Goal: Task Accomplishment & Management: Manage account settings

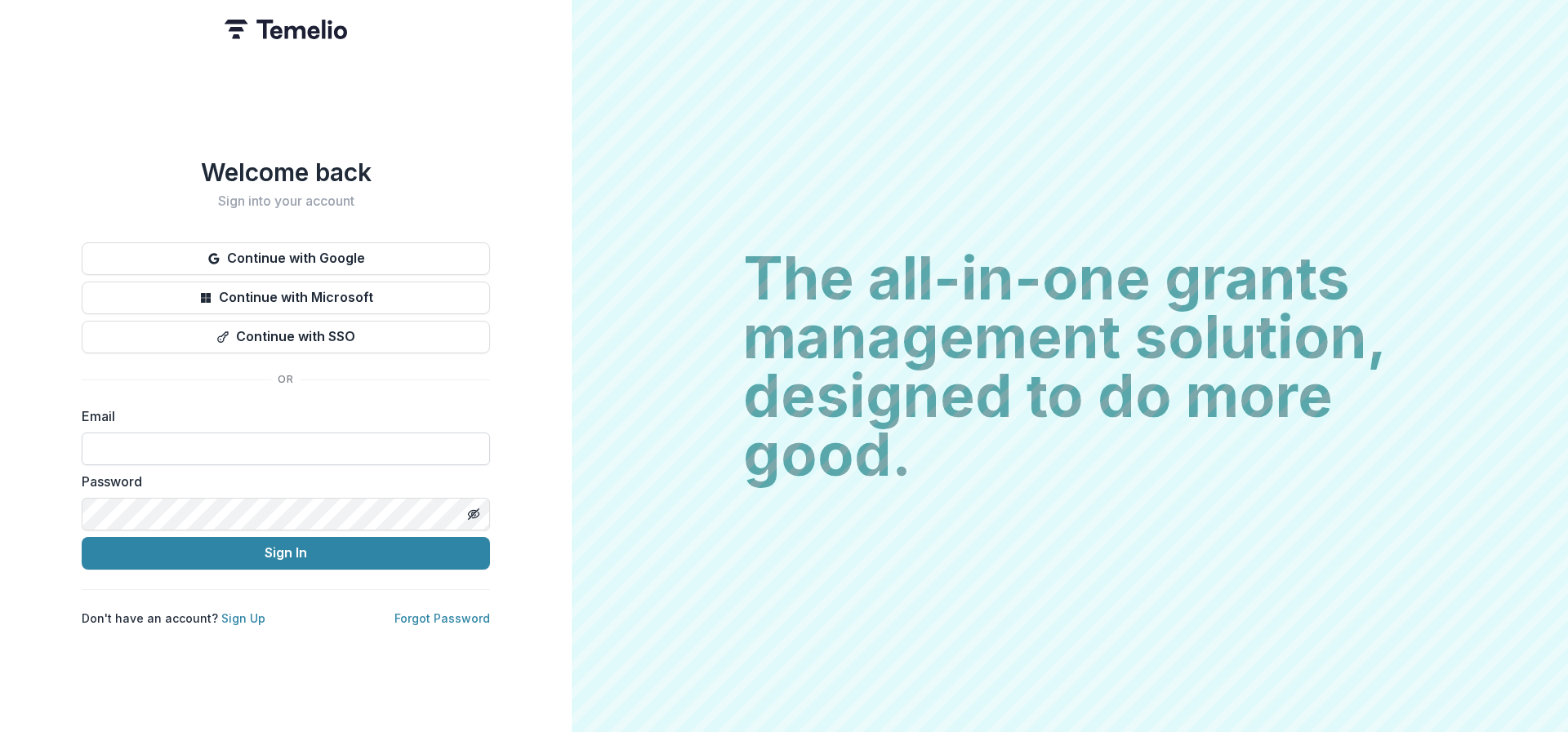
click at [287, 454] on input at bounding box center [285, 449] width 408 height 33
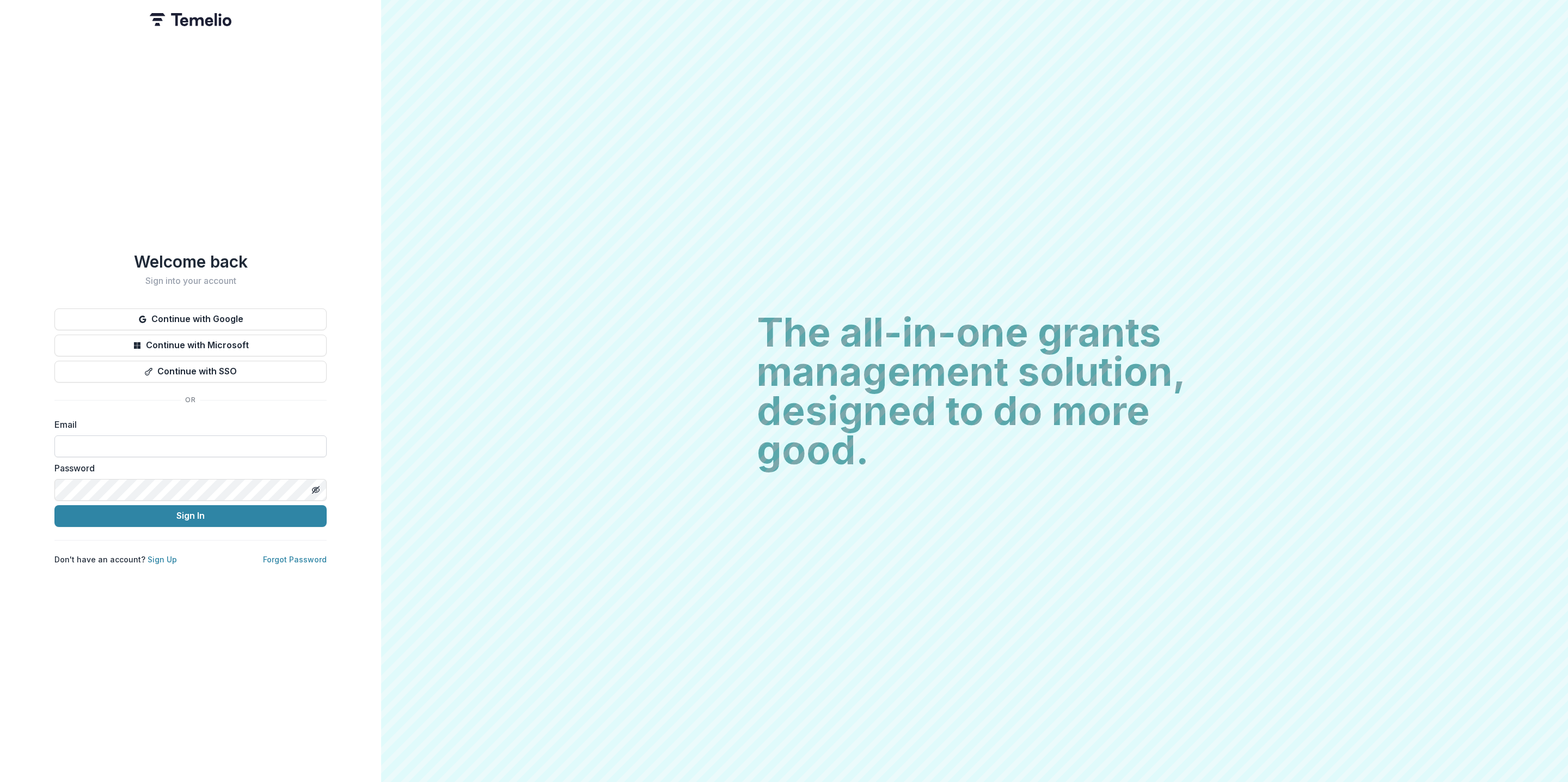
click at [270, 437] on input at bounding box center [190, 446] width 272 height 22
type input "**********"
click at [193, 488] on button "Sign In" at bounding box center [190, 516] width 272 height 22
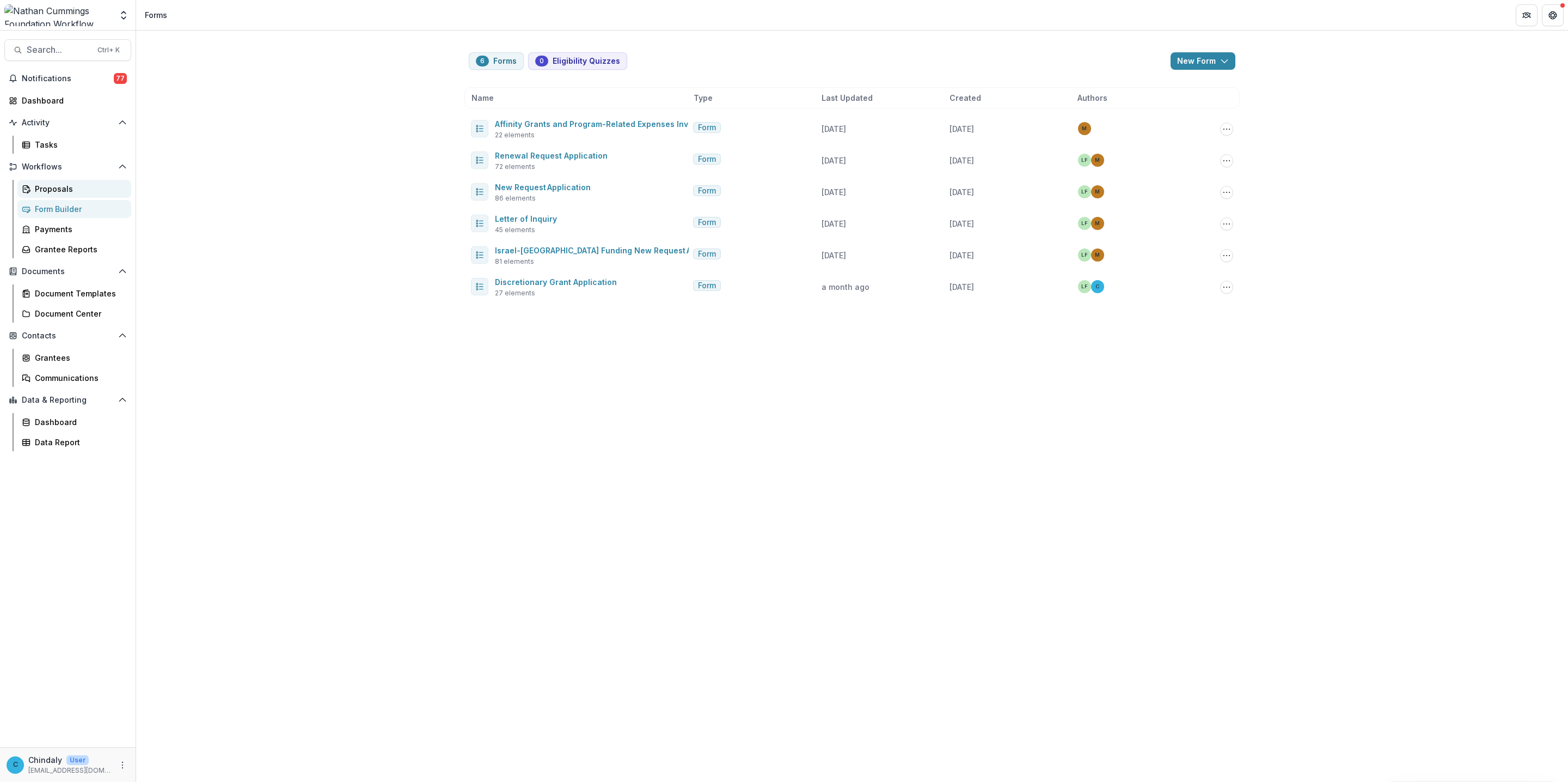
click at [53, 182] on link "Proposals" at bounding box center [74, 189] width 114 height 18
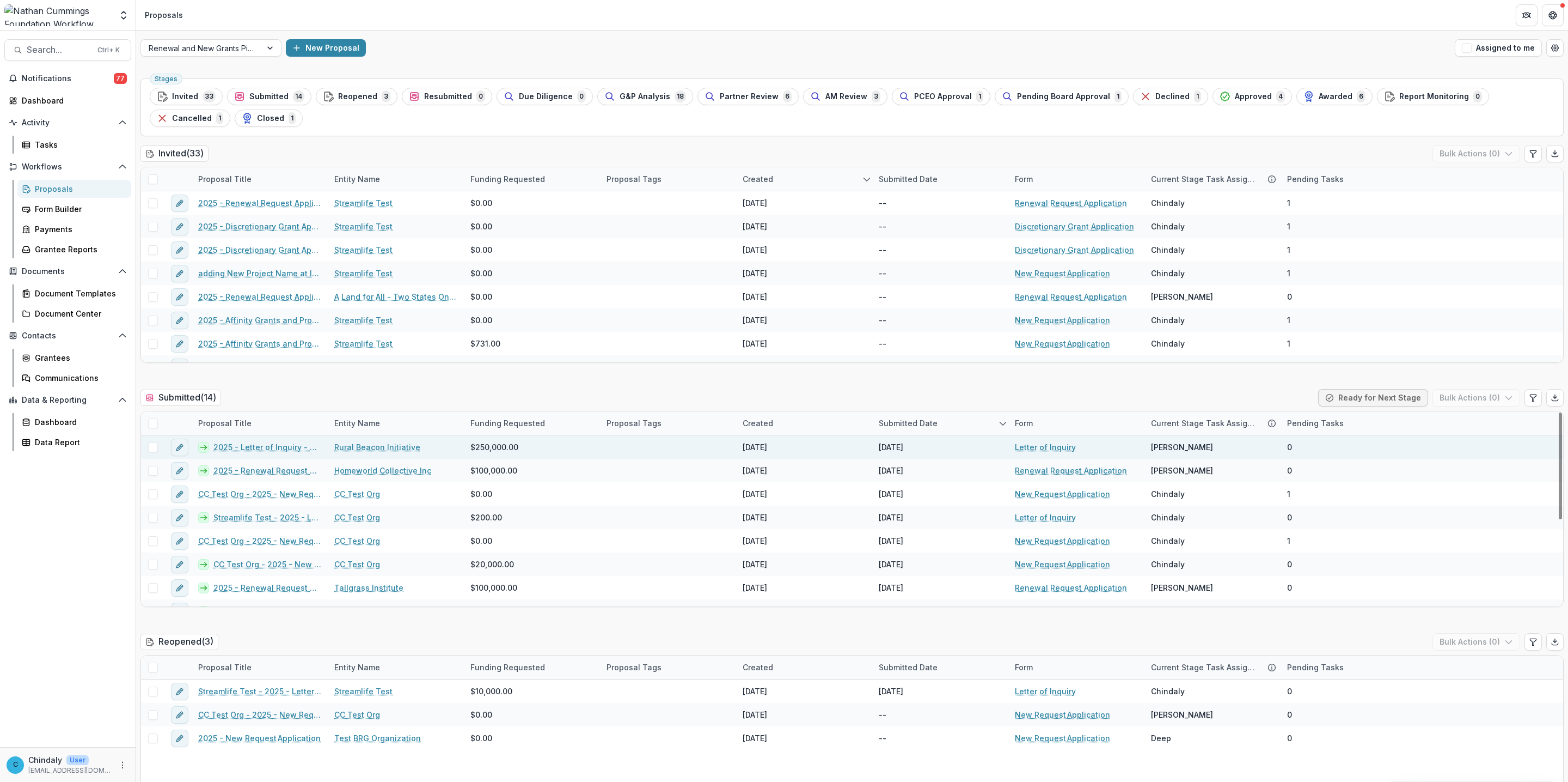
click at [297, 448] on link "2025 - Letter of Inquiry - Rural Beacon" at bounding box center [267, 446] width 108 height 12
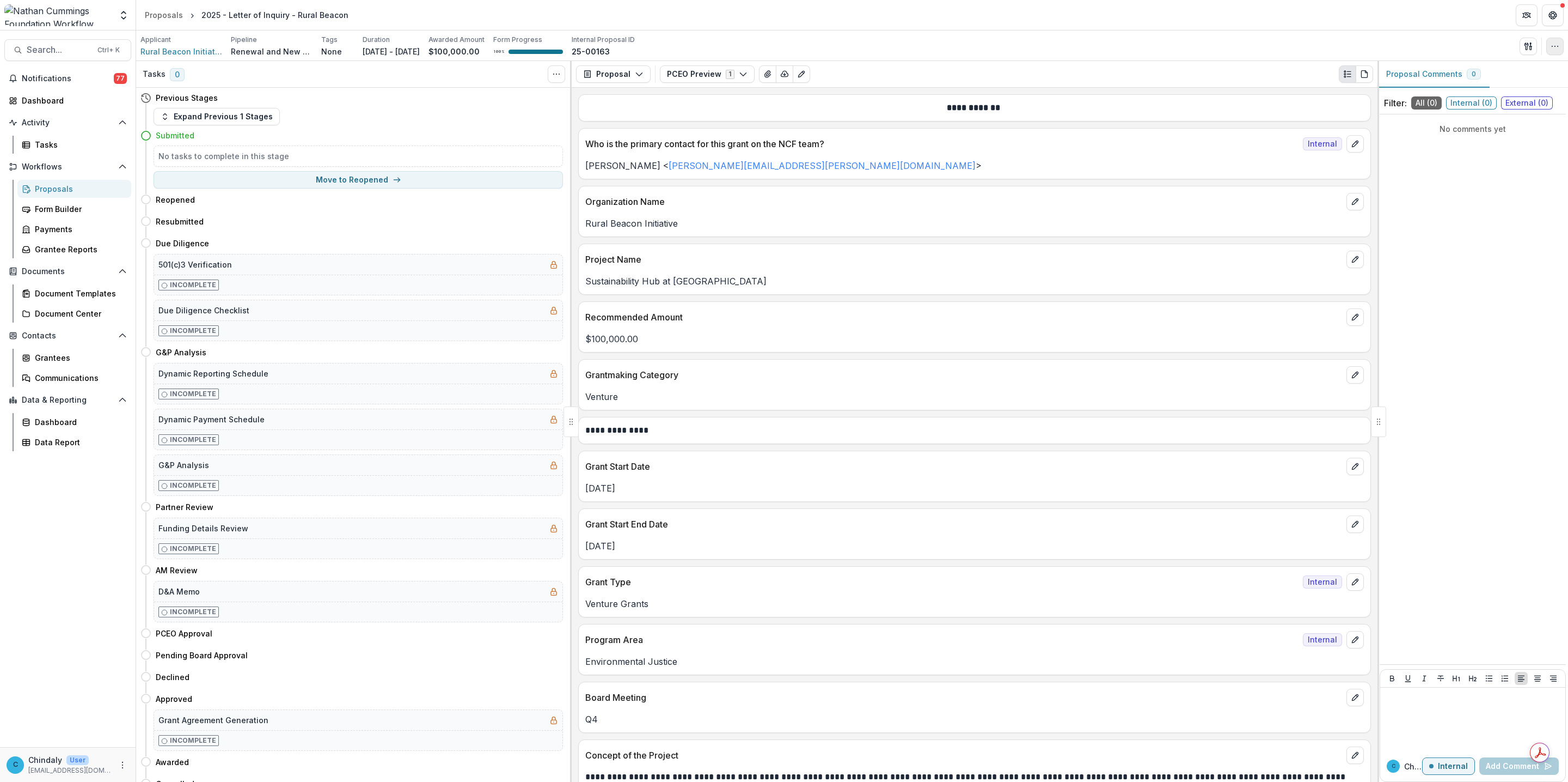
click at [1557, 49] on icon "button" at bounding box center [1555, 46] width 9 height 9
click at [1518, 67] on button "Edit Attributes" at bounding box center [1503, 72] width 116 height 18
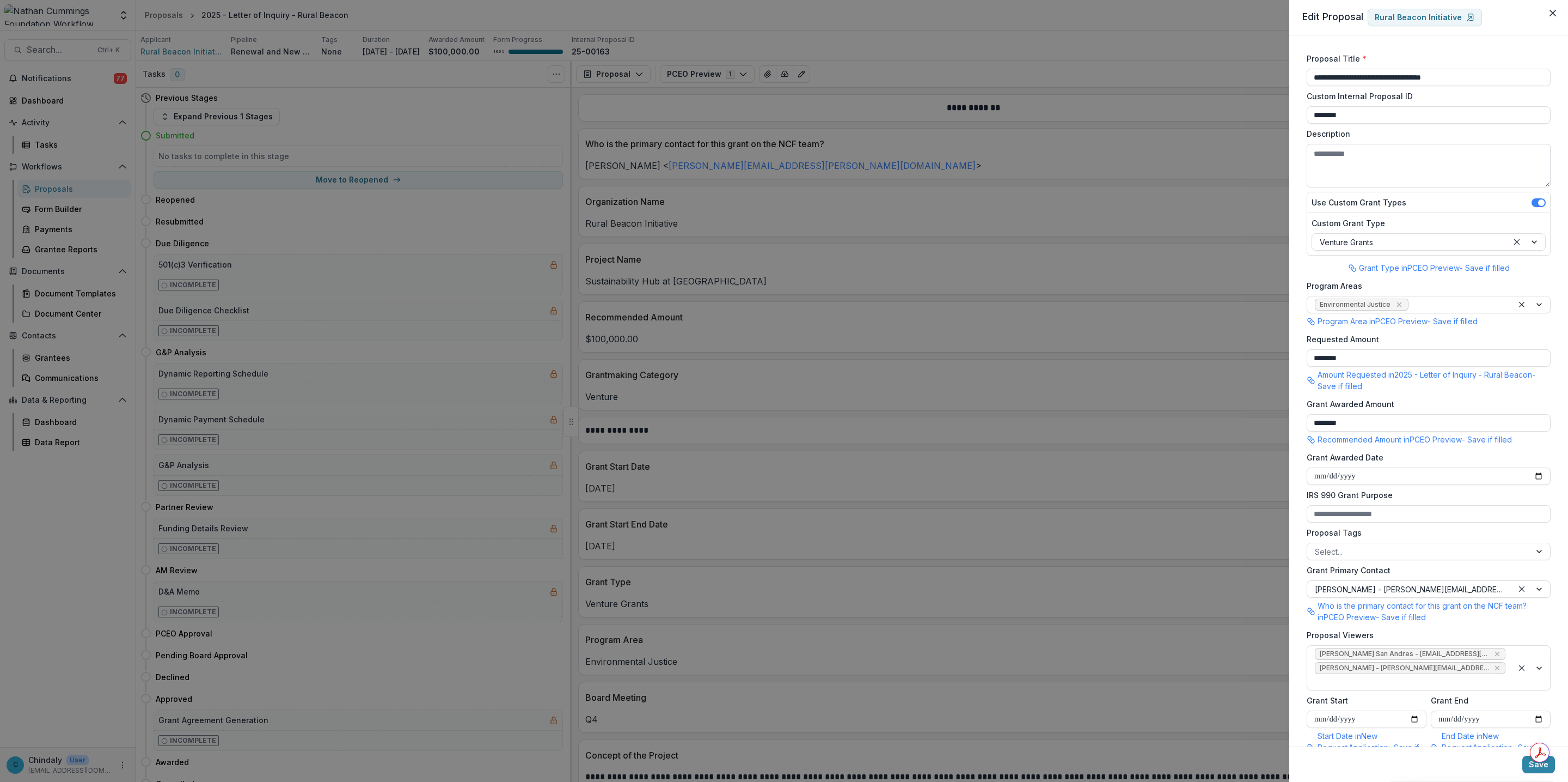
click at [1331, 151] on textarea "Description" at bounding box center [1429, 166] width 244 height 44
